Goal: Task Accomplishment & Management: Manage account settings

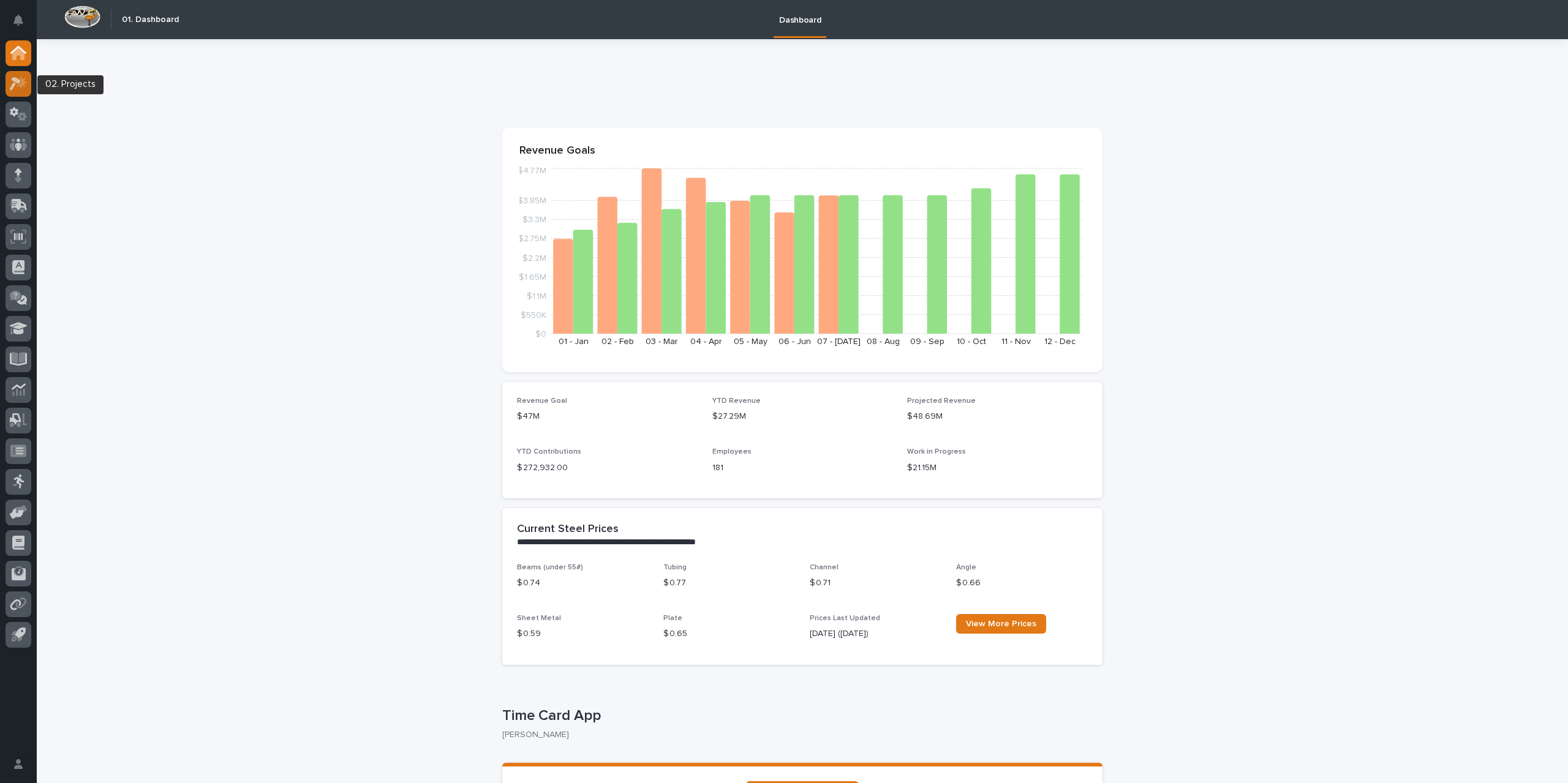
click at [20, 93] on div at bounding box center [18, 84] width 26 height 26
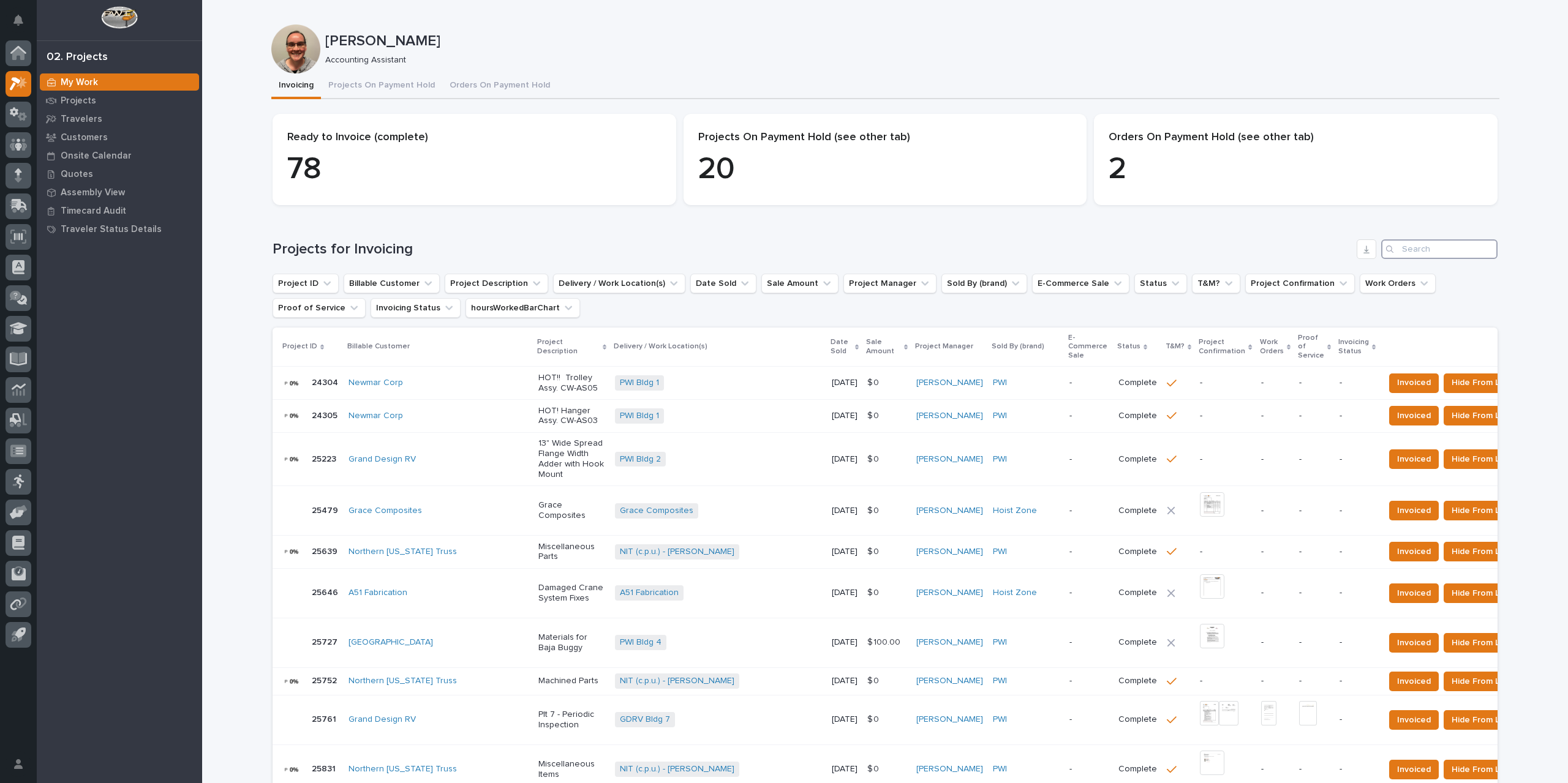
click at [1407, 248] on input "Search" at bounding box center [1439, 249] width 117 height 20
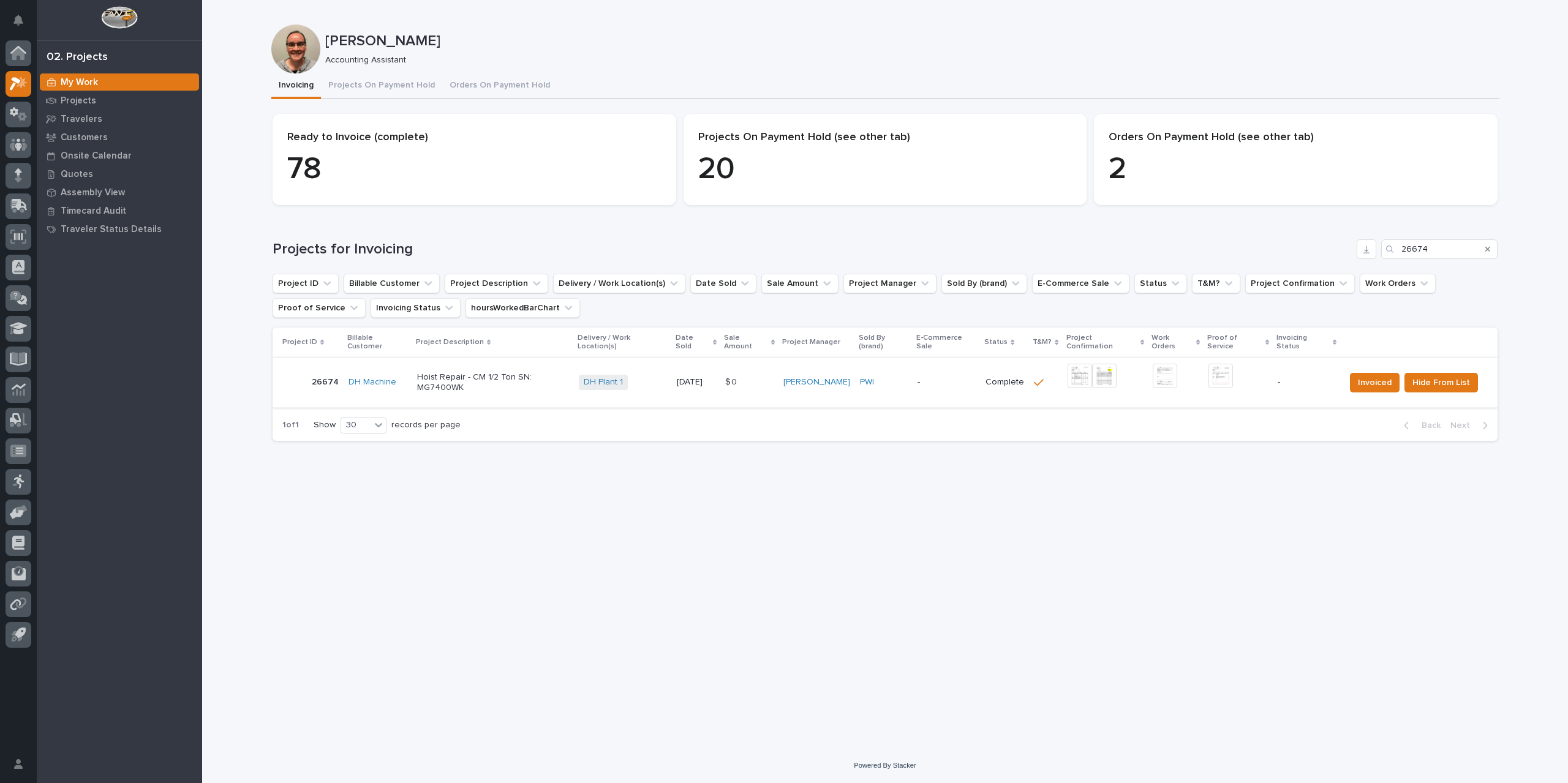
click at [1081, 374] on img at bounding box center [1080, 376] width 25 height 25
click at [1227, 370] on img at bounding box center [1221, 376] width 25 height 25
click at [1362, 377] on span "Invoiced" at bounding box center [1374, 382] width 33 height 14
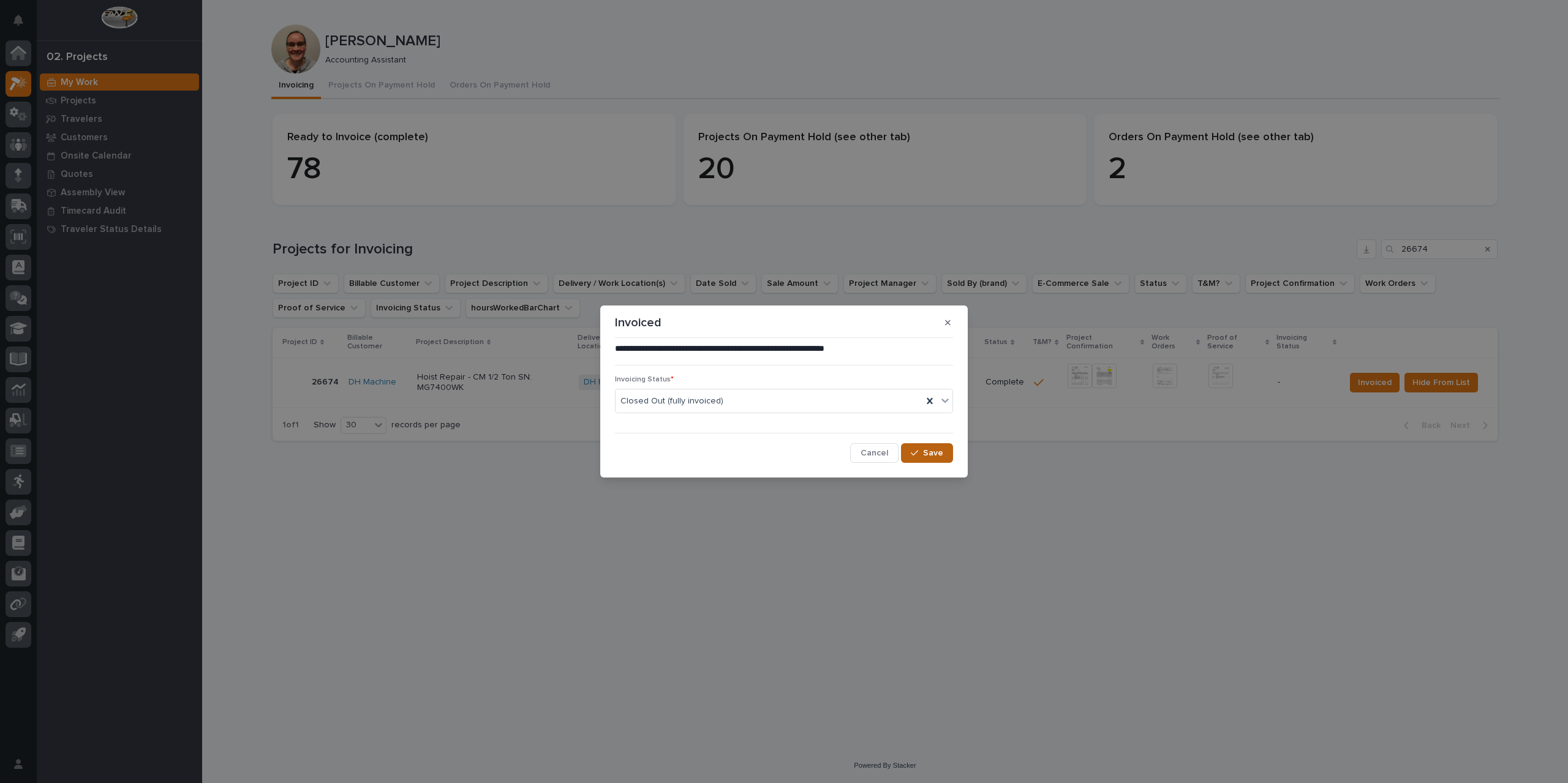
click at [935, 448] on span "Save" at bounding box center [932, 454] width 20 height 11
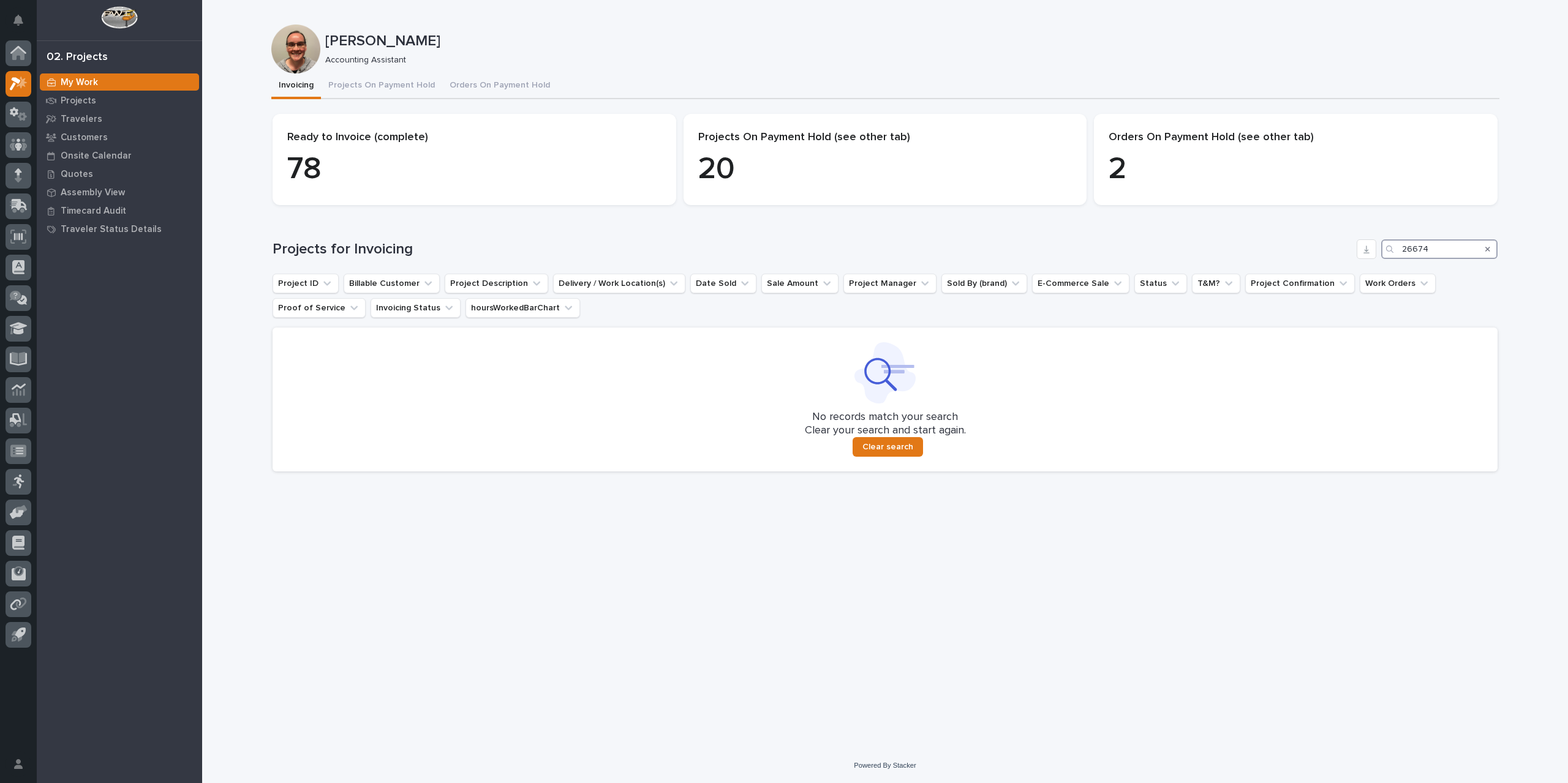
drag, startPoint x: 1447, startPoint y: 250, endPoint x: 1312, endPoint y: 271, distance: 136.6
click at [1312, 271] on div "Projects for Invoicing 26674 Project ID Billable Customer Project Description D…" at bounding box center [885, 355] width 1225 height 233
type input "26720"
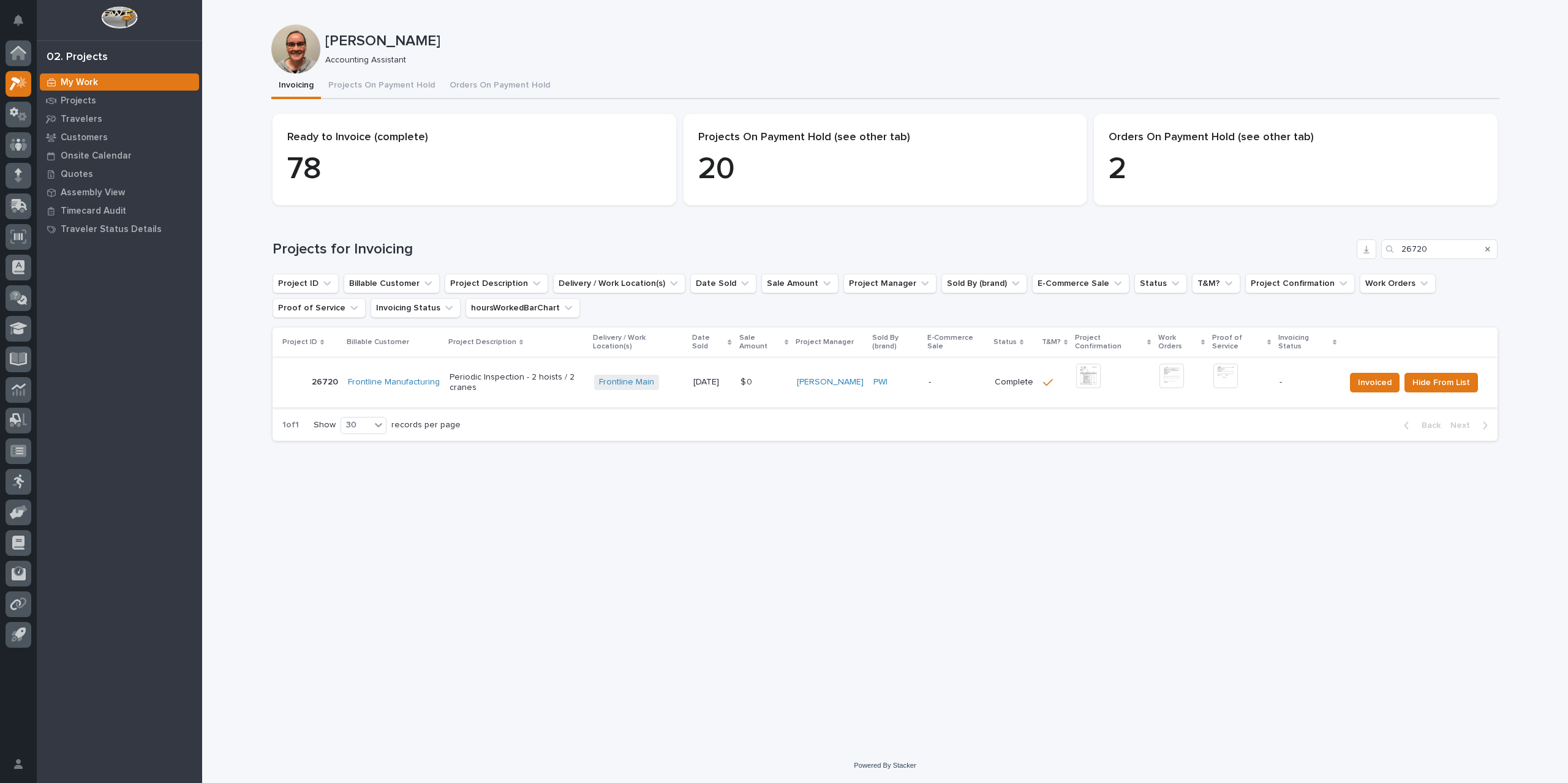
click at [1083, 372] on img at bounding box center [1089, 376] width 25 height 25
click at [387, 378] on link "Frontline Manufacturing" at bounding box center [394, 382] width 92 height 10
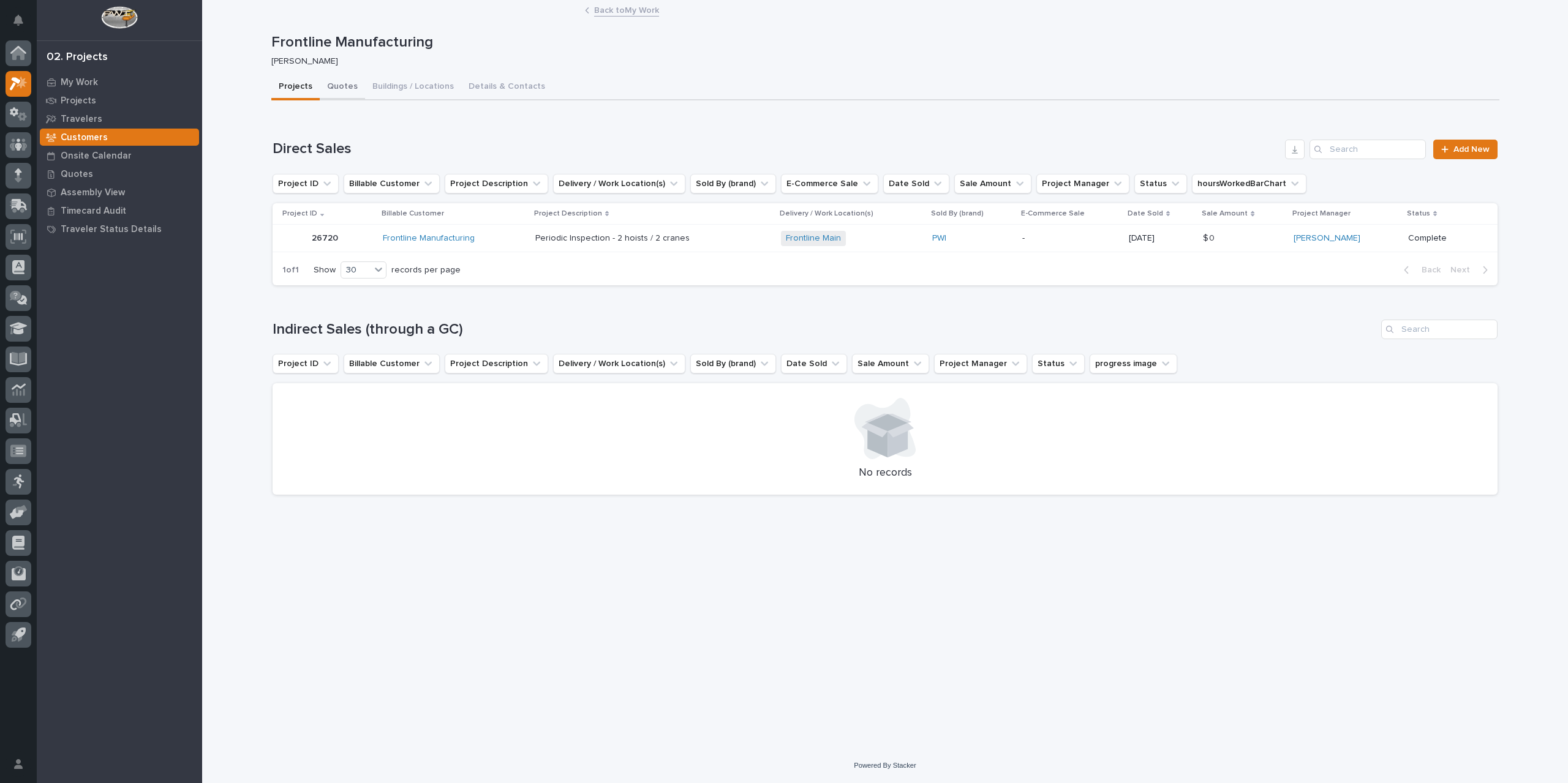
click at [336, 85] on button "Quotes" at bounding box center [343, 87] width 46 height 26
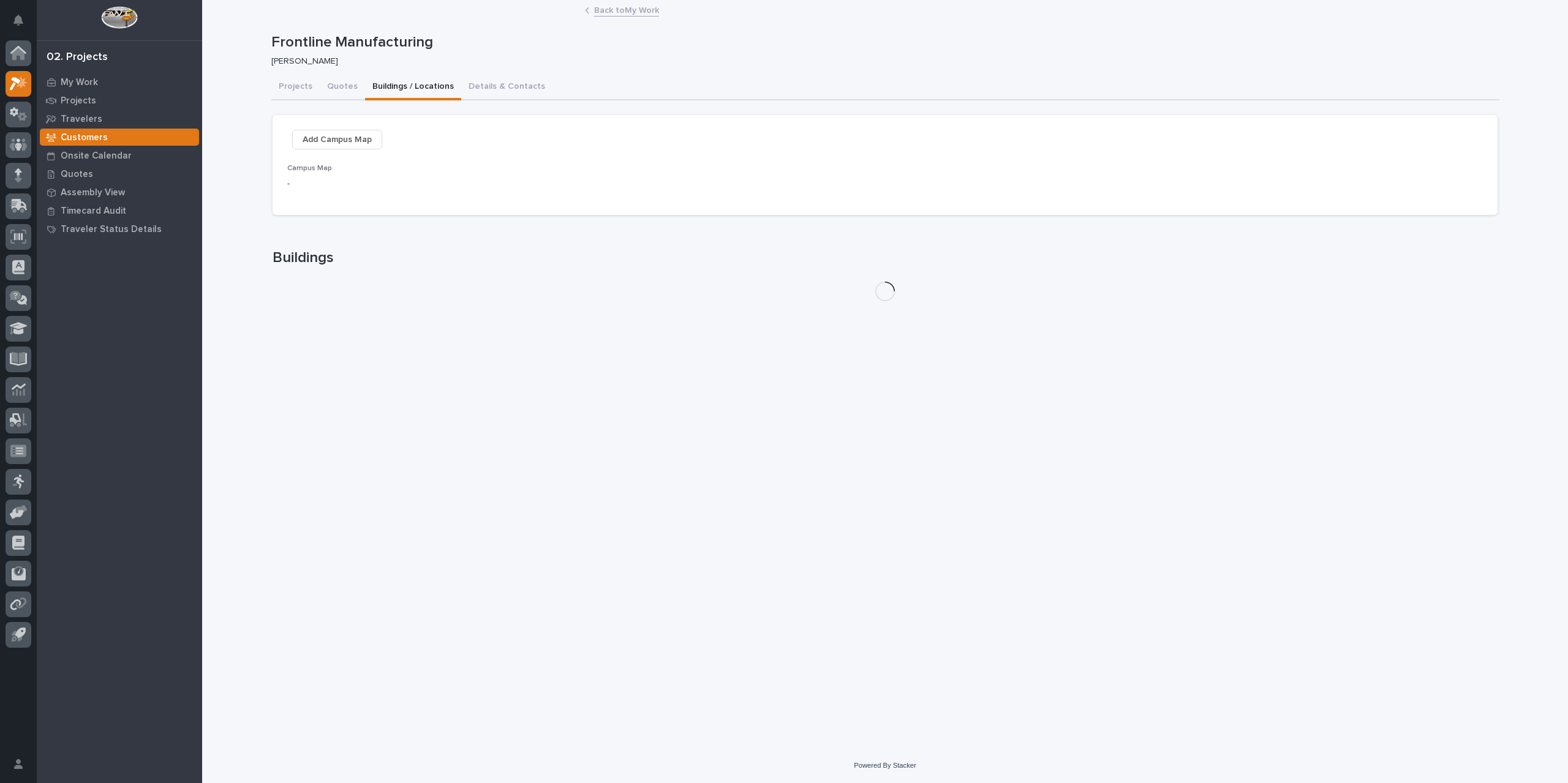
click at [393, 86] on button "Buildings / Locations" at bounding box center [413, 87] width 96 height 26
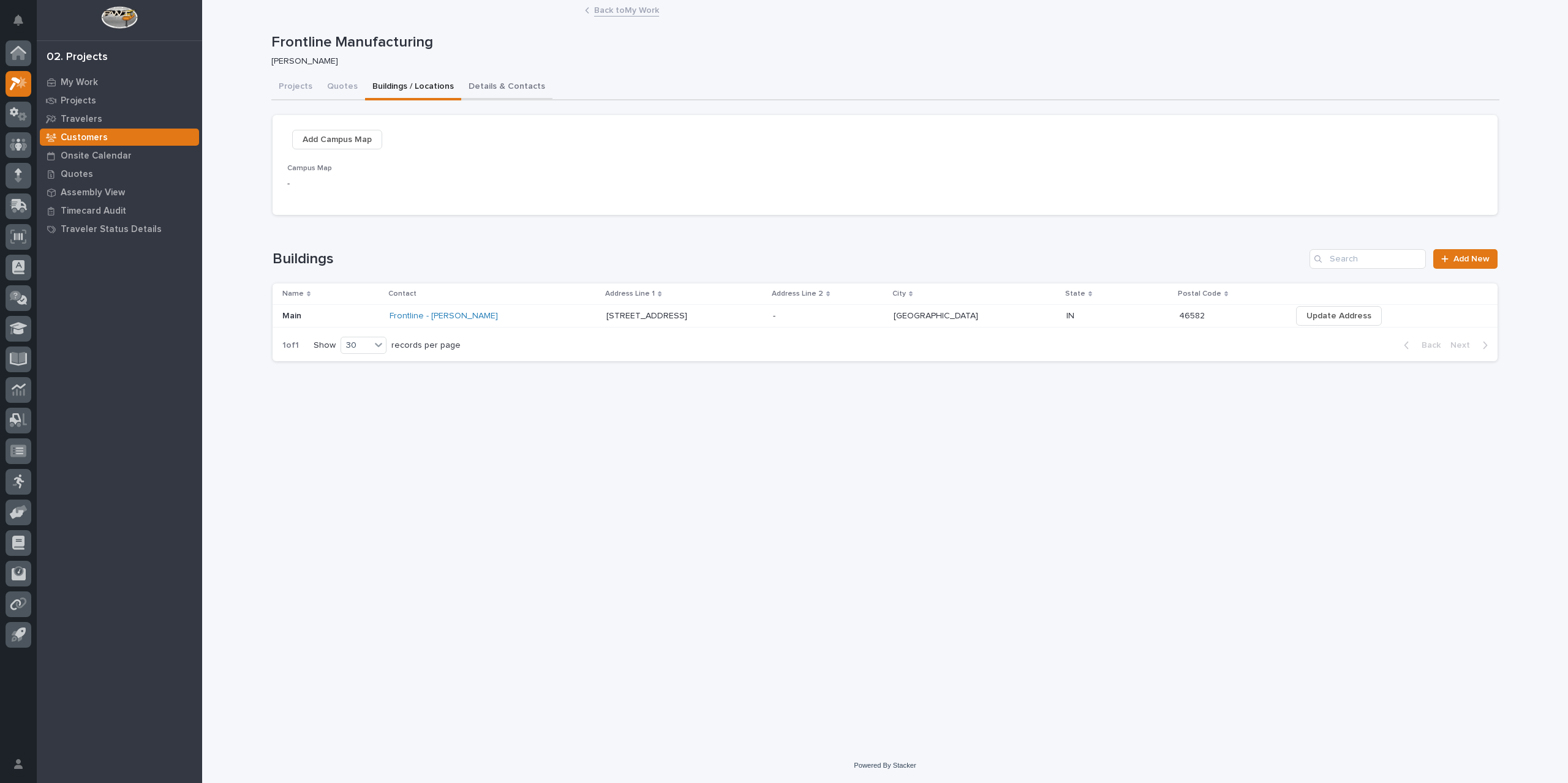
click at [505, 87] on button "Details & Contacts" at bounding box center [507, 87] width 91 height 26
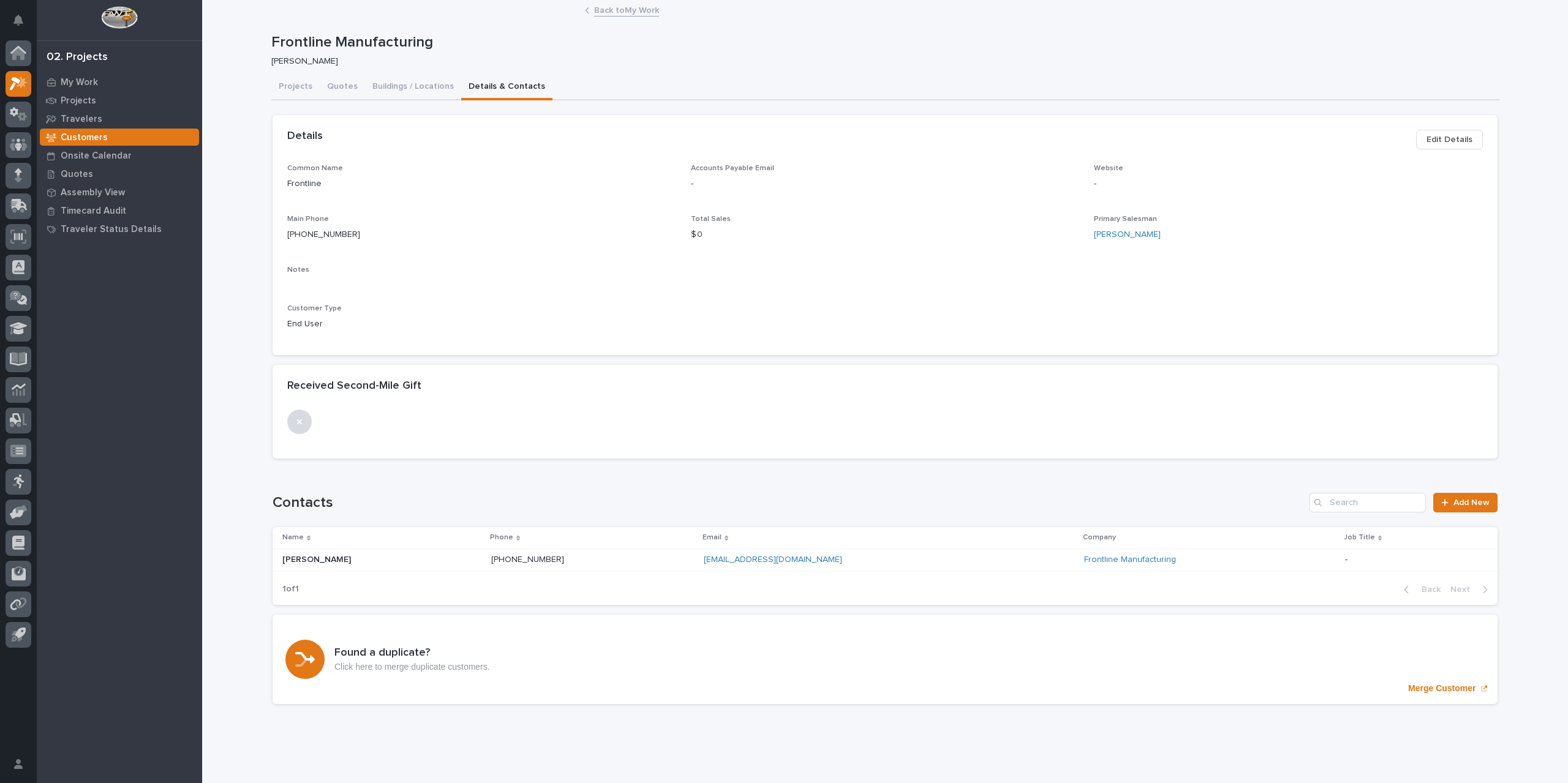
click at [610, 13] on link "Back to My Work" at bounding box center [626, 9] width 65 height 14
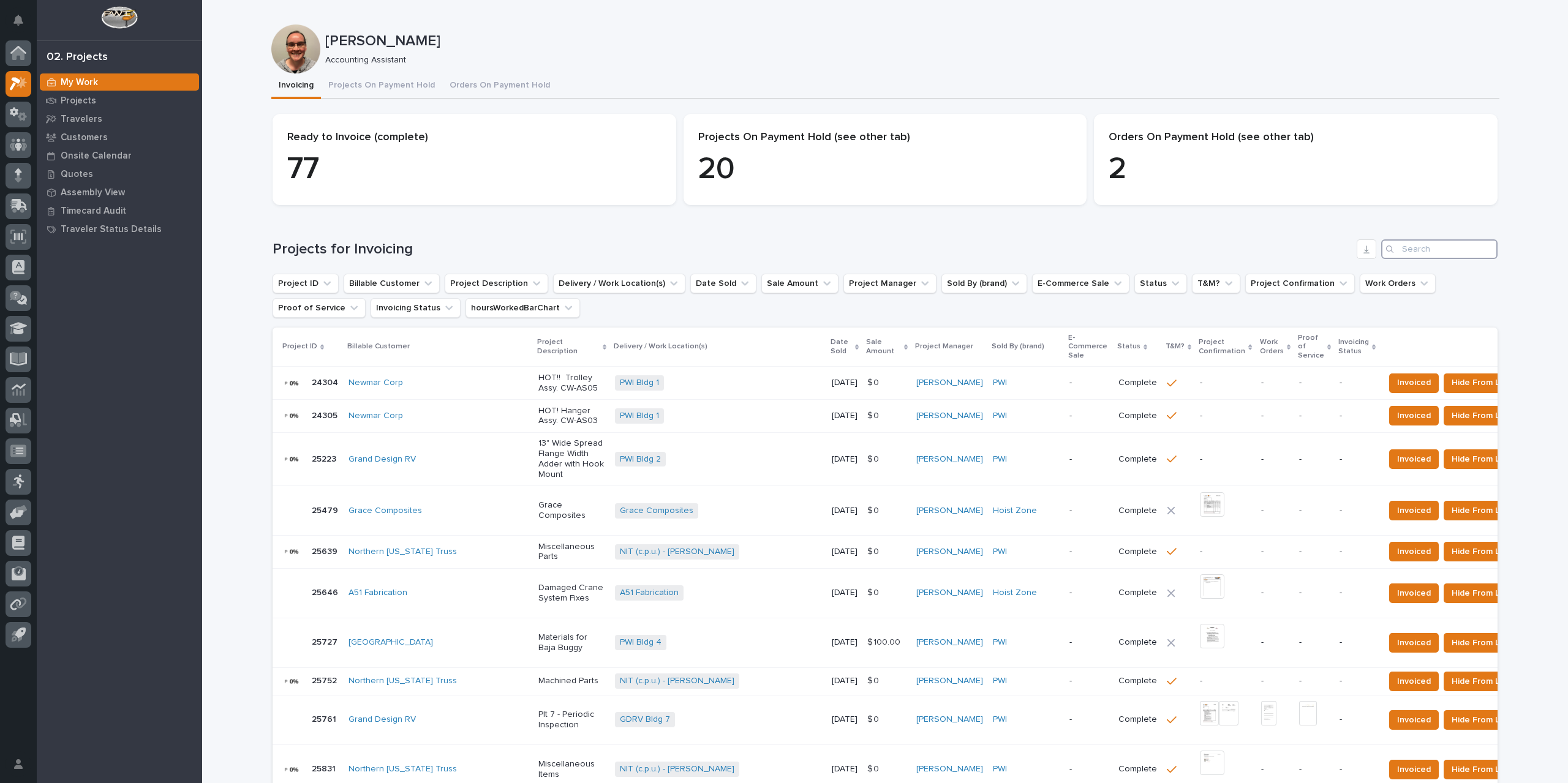
click at [1424, 250] on input "Search" at bounding box center [1439, 249] width 117 height 20
type input "26720"
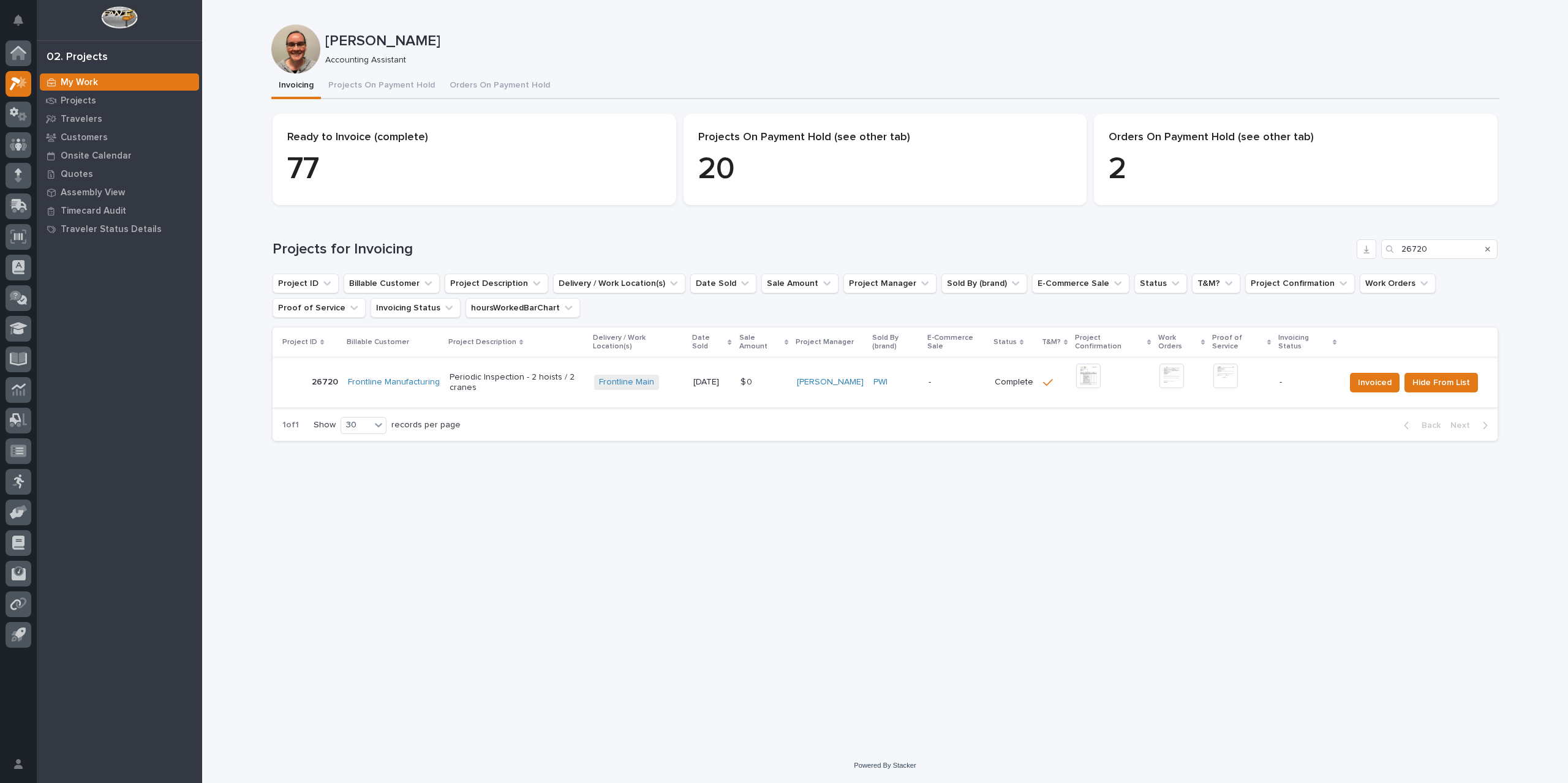
click at [1225, 364] on img at bounding box center [1225, 376] width 25 height 25
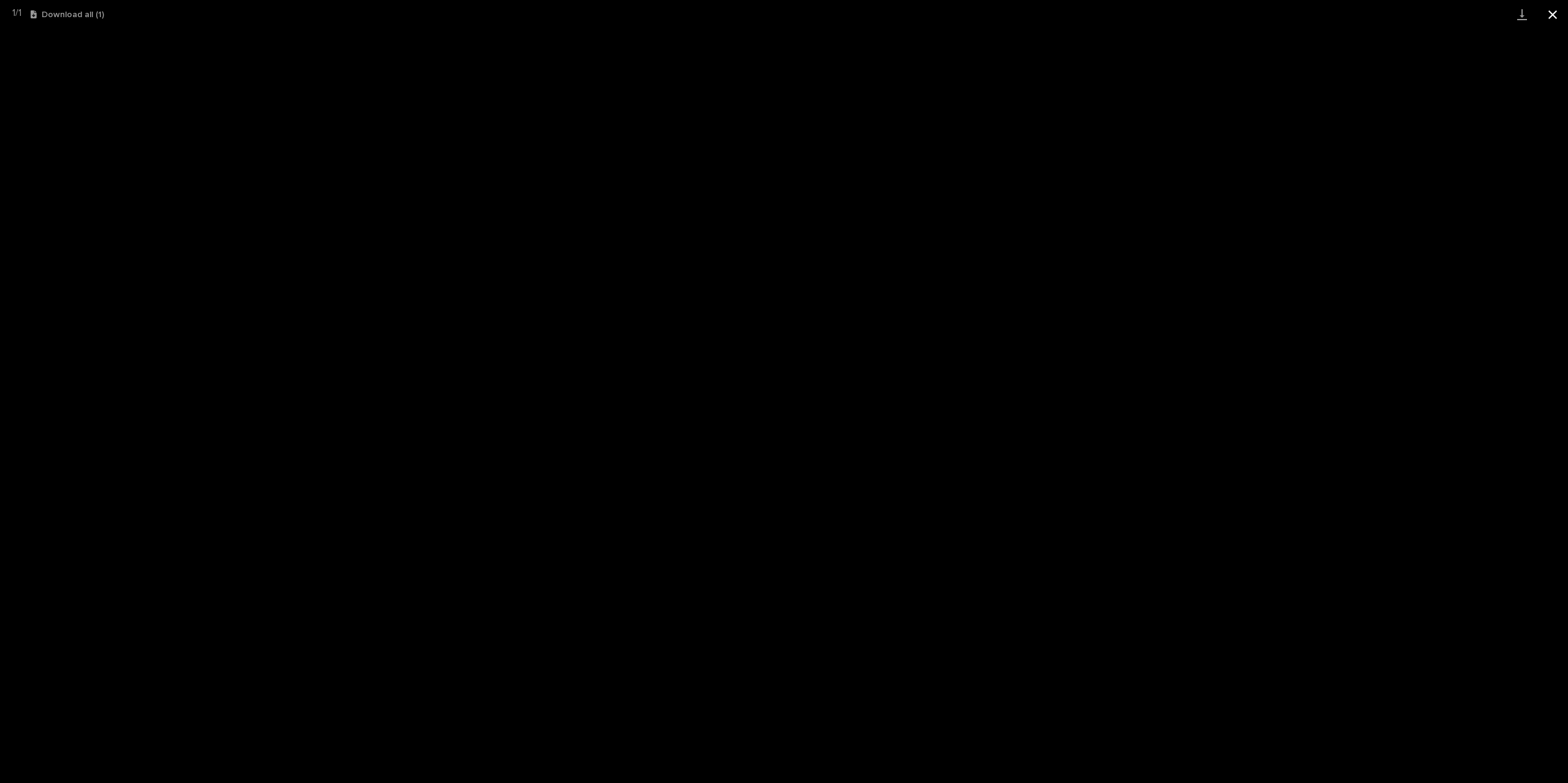
click at [1555, 10] on button "Close gallery" at bounding box center [1553, 14] width 30 height 28
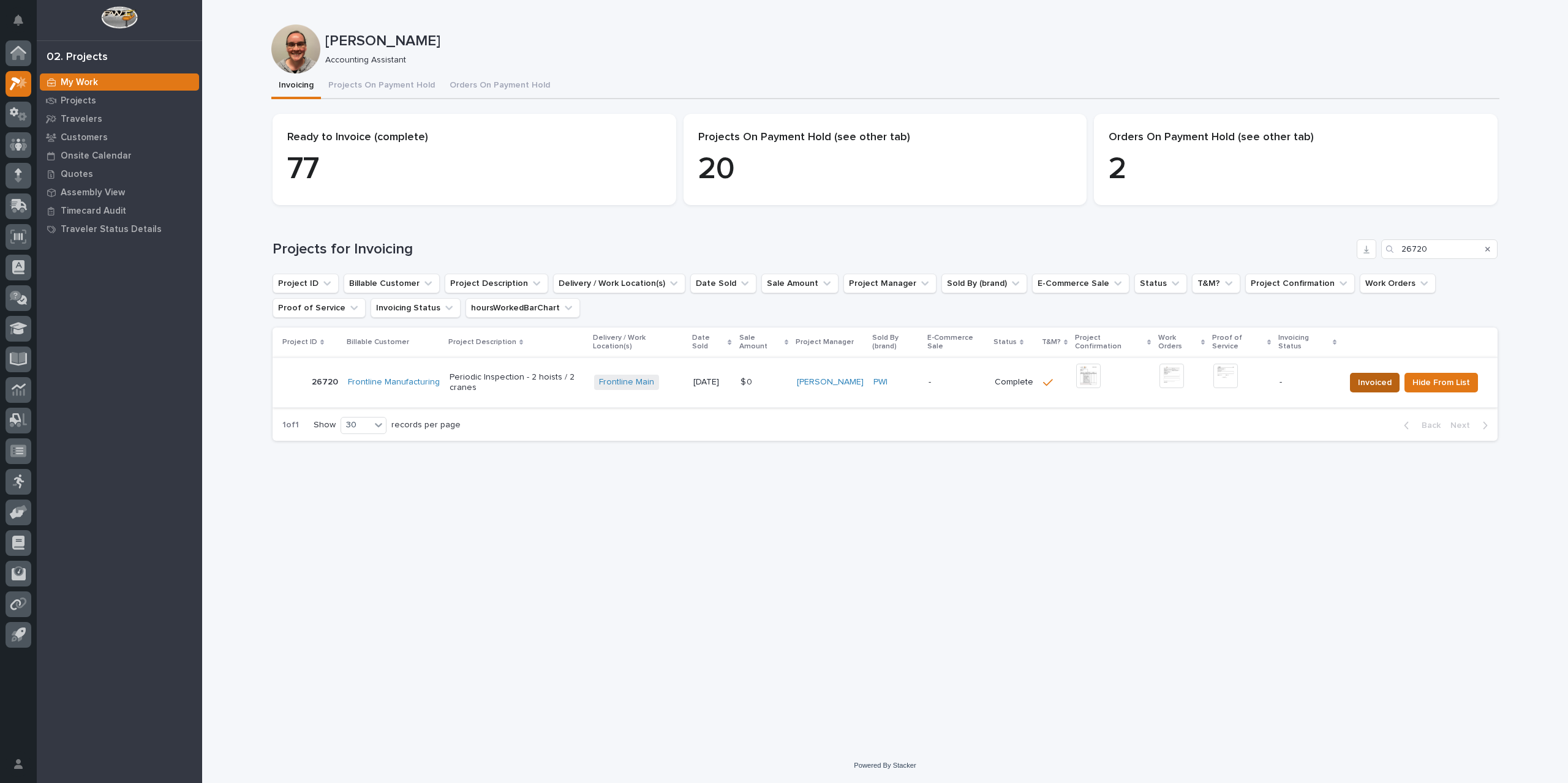
click at [1362, 376] on span "Invoiced" at bounding box center [1374, 382] width 33 height 14
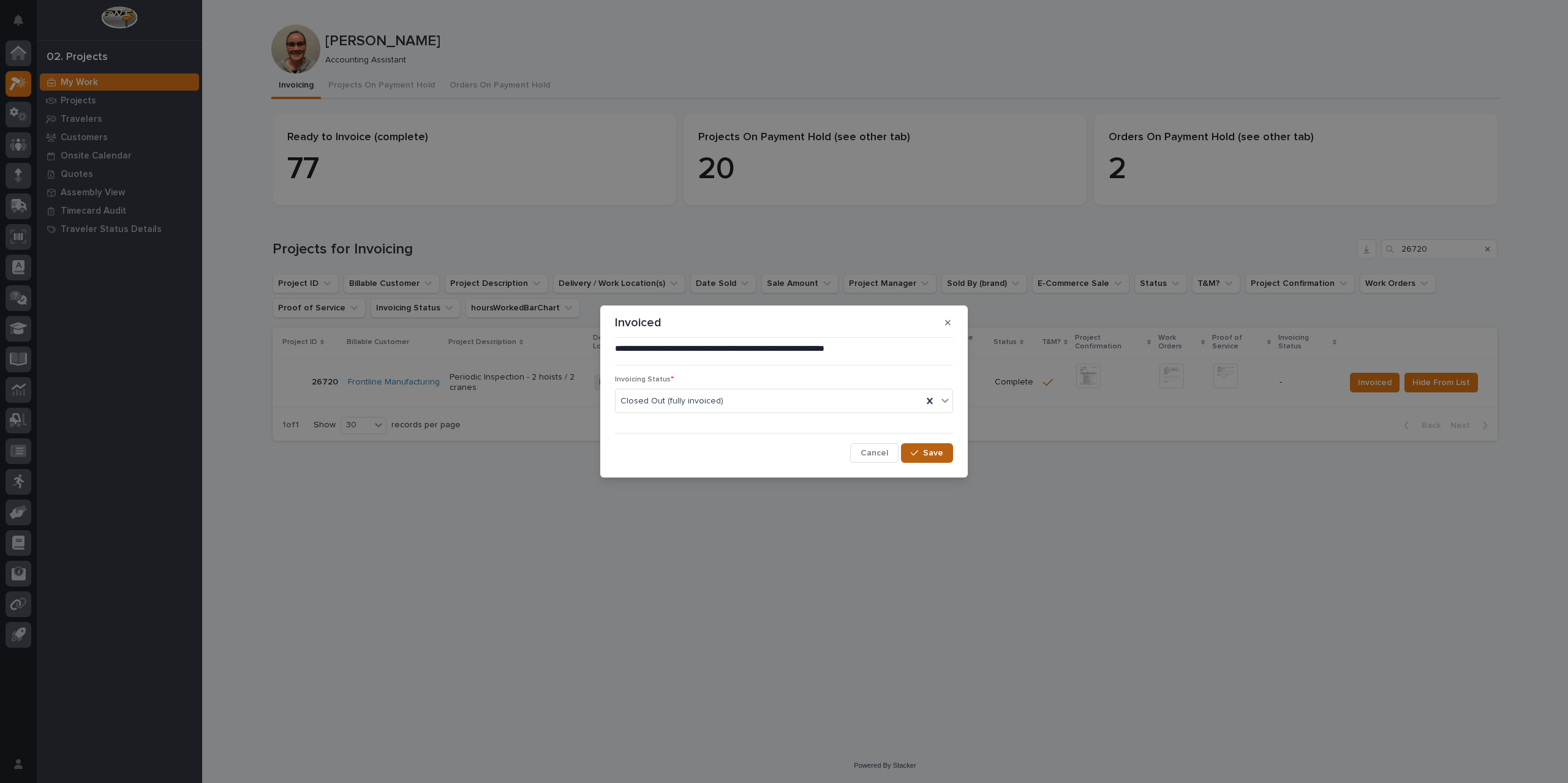
click at [947, 457] on button "Save" at bounding box center [926, 453] width 52 height 20
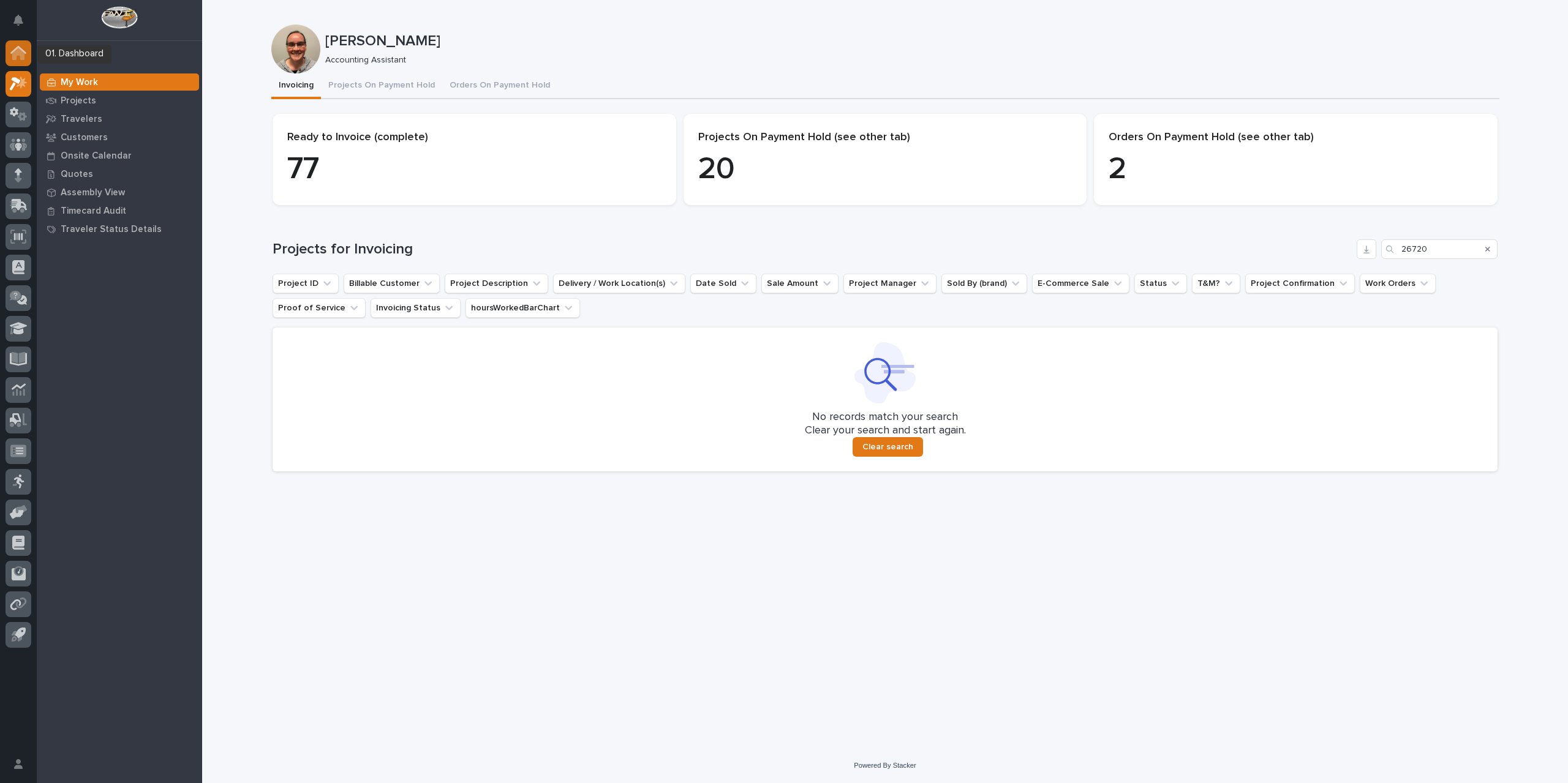
click at [25, 52] on icon at bounding box center [18, 49] width 16 height 8
